Goal: Find specific page/section: Find specific page/section

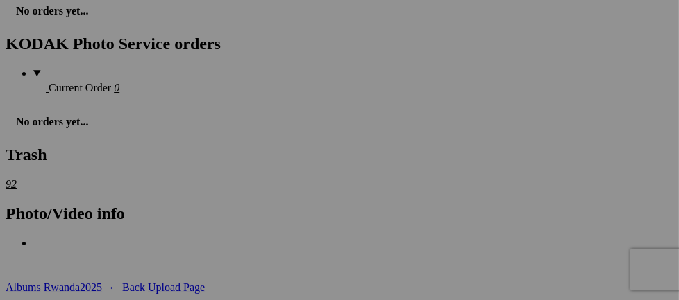
scroll to position [2161, 0]
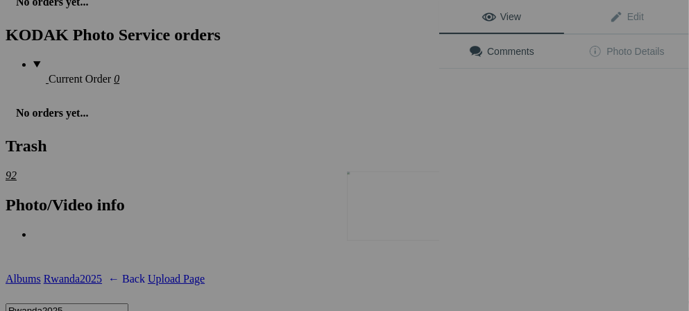
click at [412, 219] on img at bounding box center [399, 205] width 104 height 69
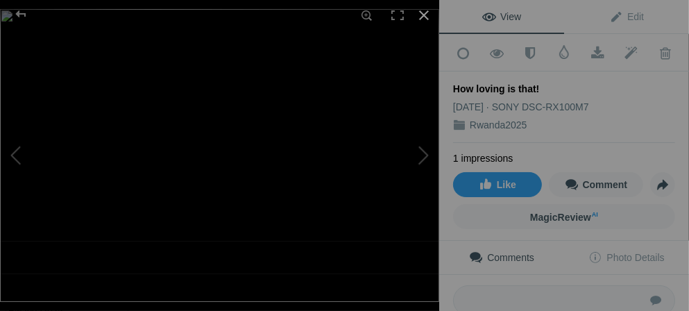
click at [423, 17] on div at bounding box center [424, 15] width 31 height 31
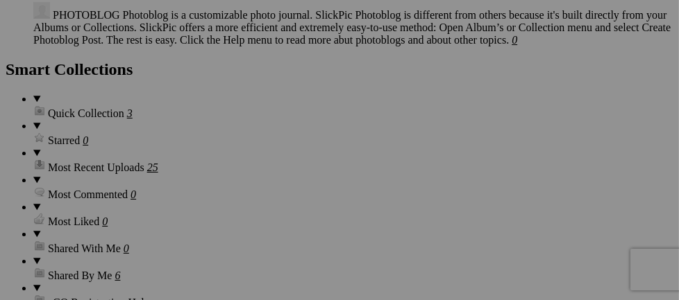
scroll to position [1995, 0]
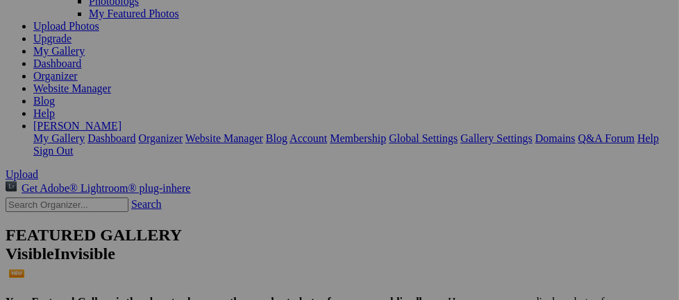
scroll to position [82, 0]
